Goal: Task Accomplishment & Management: Manage account settings

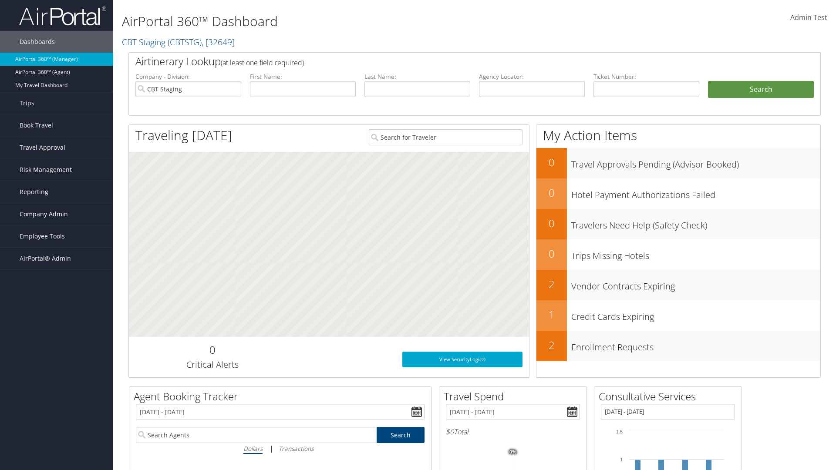
click at [57, 214] on span "Company Admin" at bounding box center [44, 214] width 48 height 22
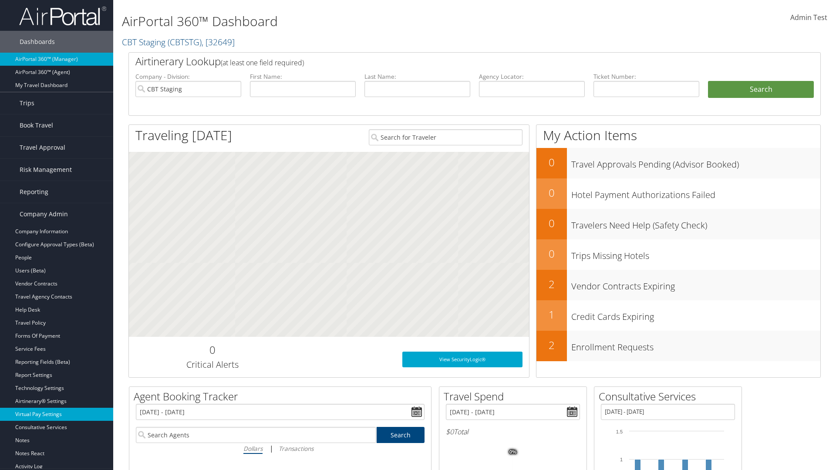
click at [57, 414] on link "Virtual Pay Settings" at bounding box center [56, 414] width 113 height 13
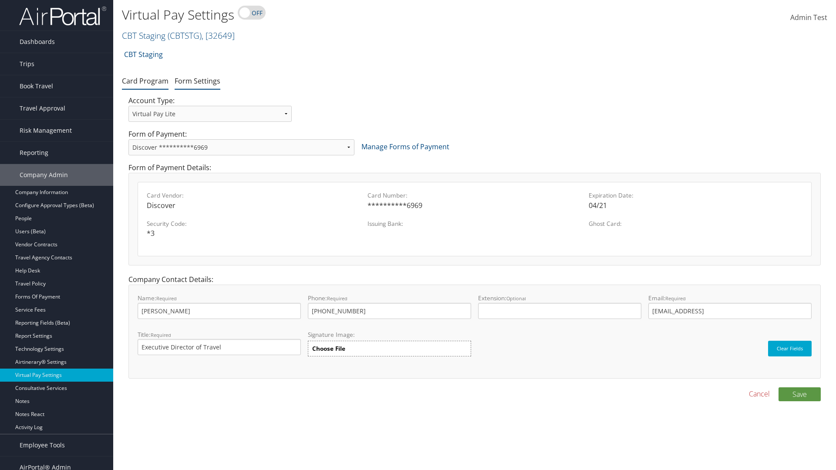
click at [197, 81] on link "Form Settings" at bounding box center [198, 81] width 46 height 10
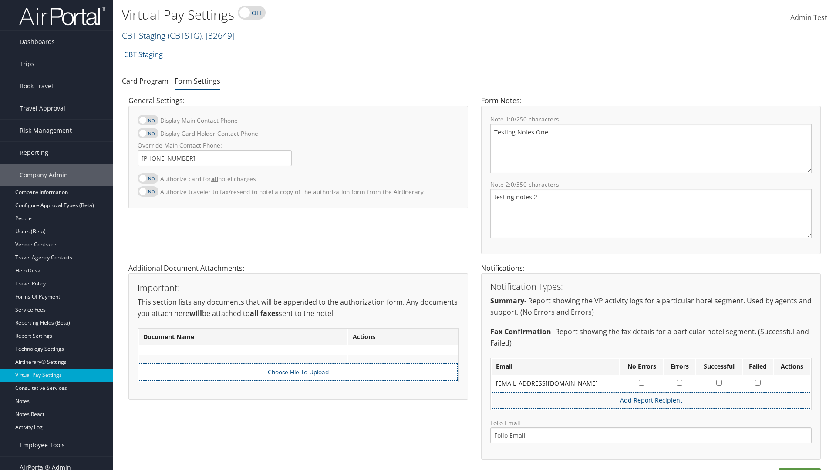
click at [144, 35] on link "CBT Staging ( CBTSTG ) , [ 32649 ]" at bounding box center [178, 36] width 113 height 12
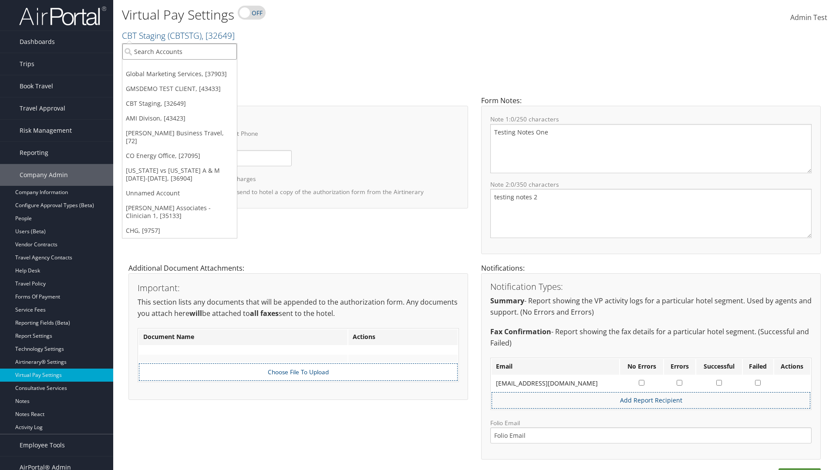
click at [179, 51] on input "search" at bounding box center [179, 52] width 114 height 16
type input "GMSDEMO TEST CLIENT"
click at [203, 67] on div "GMSDEMO TEST CLIENT (GMSDEMOCHILDR), [43433]" at bounding box center [204, 68] width 172 height 8
